Goal: Book appointment/travel/reservation

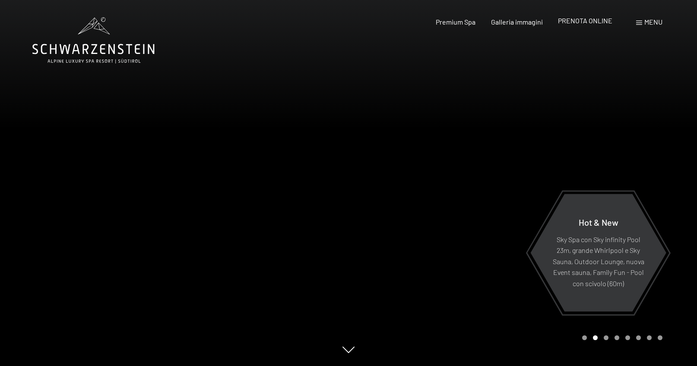
click at [571, 22] on span "PRENOTA ONLINE" at bounding box center [585, 20] width 54 height 8
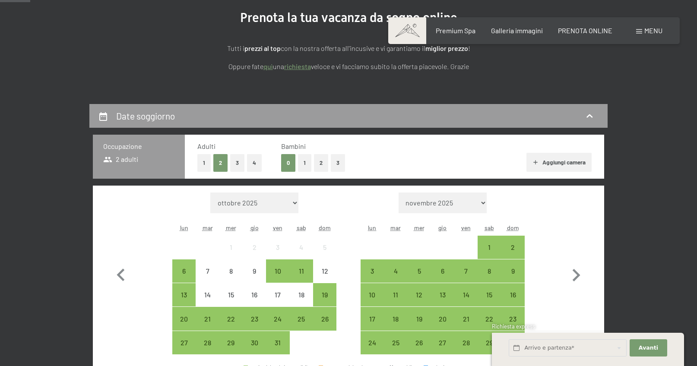
scroll to position [130, 0]
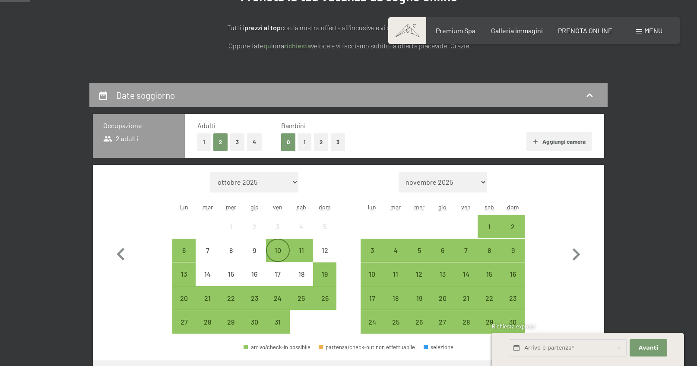
click at [280, 248] on div "10" at bounding box center [278, 258] width 22 height 22
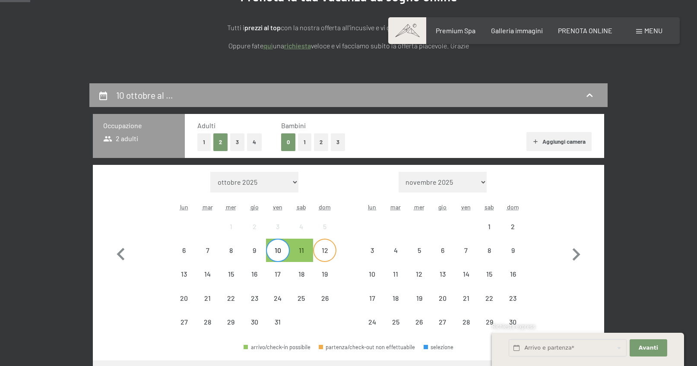
click at [327, 249] on div "12" at bounding box center [325, 258] width 22 height 22
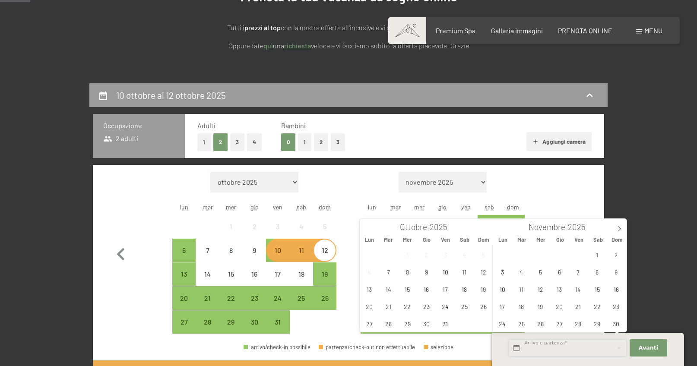
click at [578, 350] on input "text" at bounding box center [568, 349] width 118 height 18
click at [445, 275] on span "10" at bounding box center [445, 272] width 17 height 17
click at [481, 272] on span "12" at bounding box center [483, 272] width 17 height 17
type input "Ven. 10/10/2025 - Dom. 12/10/2025"
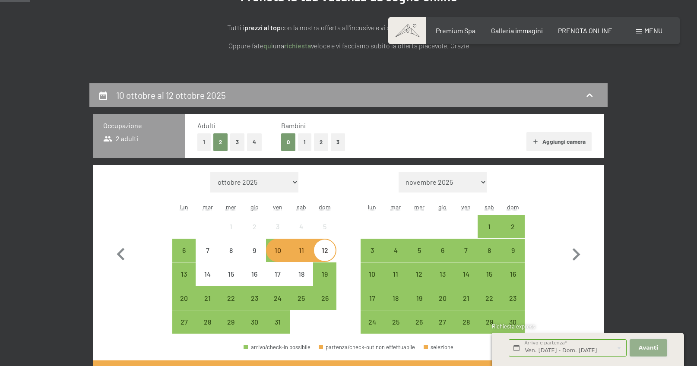
scroll to position [0, 0]
click at [655, 348] on span "Avanti" at bounding box center [648, 348] width 19 height 8
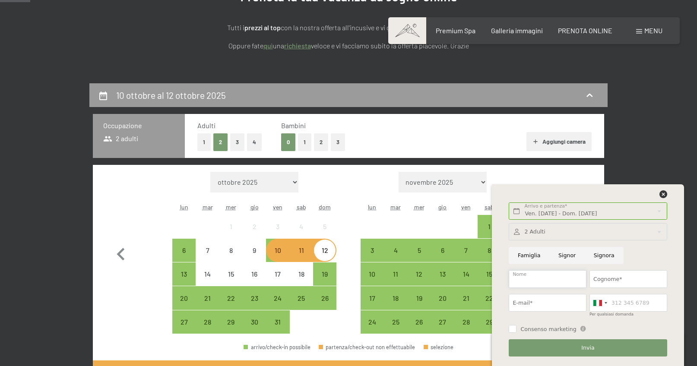
click at [559, 281] on input "Nome" at bounding box center [548, 280] width 78 height 18
type input "Giancarlo"
type input "Pontiggia"
type input "t.soldi@hotmail.com"
type input "0792228064"
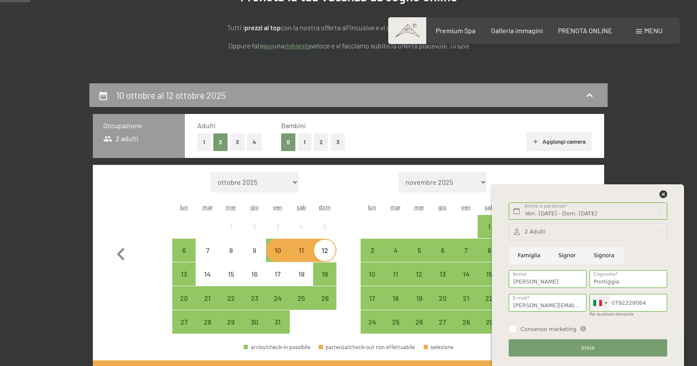
click at [606, 304] on div at bounding box center [606, 303] width 3 height 2
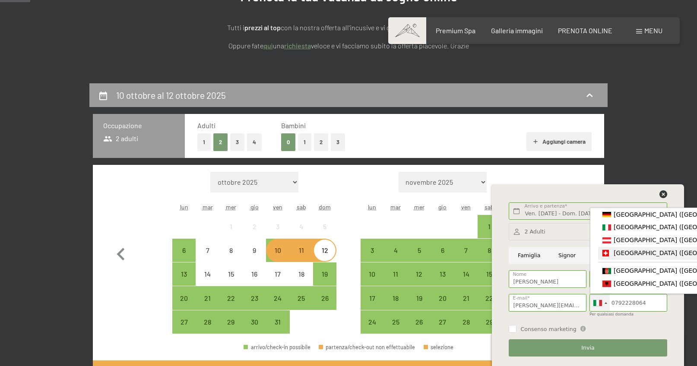
click at [609, 256] on div "List of countries" at bounding box center [606, 253] width 6 height 6
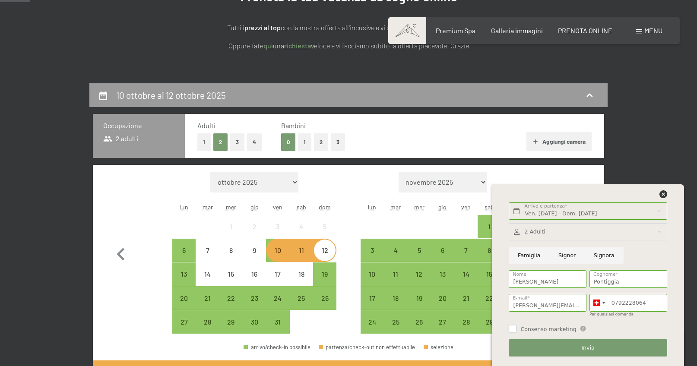
click at [512, 329] on input "Consenso marketing" at bounding box center [513, 329] width 8 height 8
checkbox input "true"
click at [554, 347] on button "Invia" at bounding box center [588, 349] width 158 height 18
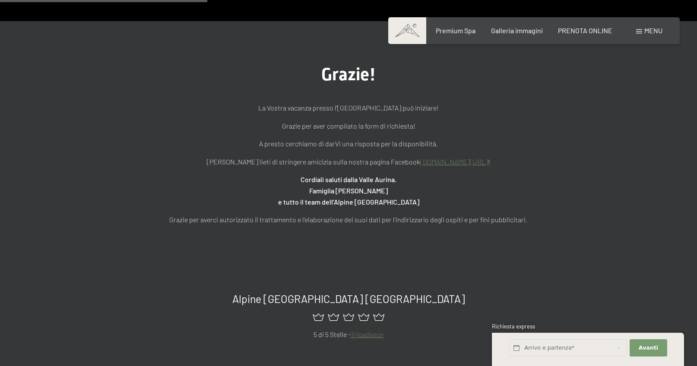
scroll to position [87, 0]
